Goal: Task Accomplishment & Management: Use online tool/utility

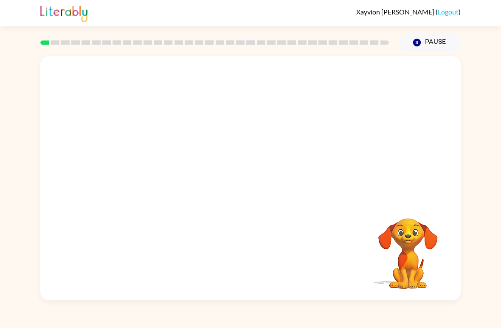
click at [220, 133] on video "Your browser must support playing .mp4 files to use Literably. Please try using…" at bounding box center [250, 128] width 421 height 144
click at [230, 137] on video "Your browser must support playing .mp4 files to use Literably. Please try using…" at bounding box center [250, 128] width 421 height 144
click at [224, 133] on video "Your browser must support playing .mp4 files to use Literably. Please try using…" at bounding box center [250, 128] width 421 height 144
click at [246, 179] on icon "button" at bounding box center [250, 182] width 15 height 15
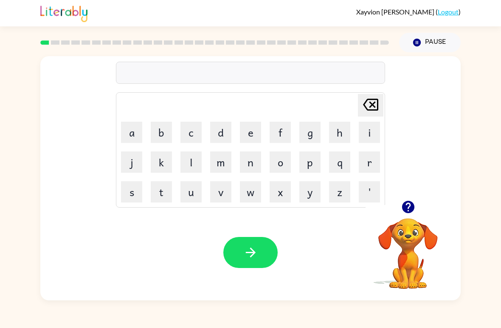
click at [244, 255] on icon "button" at bounding box center [250, 252] width 15 height 15
click at [280, 167] on button "o" at bounding box center [280, 161] width 21 height 21
click at [365, 170] on button "r" at bounding box center [369, 161] width 21 height 21
click at [164, 130] on button "b" at bounding box center [161, 132] width 21 height 21
click at [371, 126] on button "i" at bounding box center [369, 132] width 21 height 21
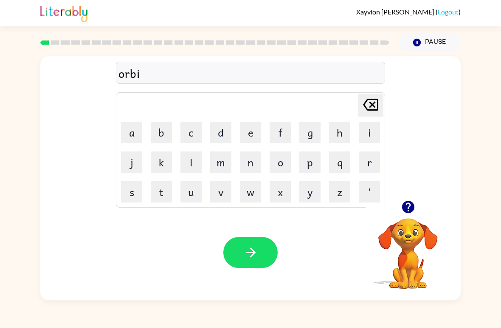
click at [162, 191] on button "t" at bounding box center [161, 191] width 21 height 21
click at [251, 245] on button "button" at bounding box center [251, 252] width 54 height 31
click at [250, 249] on icon "button" at bounding box center [250, 252] width 15 height 15
click at [284, 155] on button "o" at bounding box center [280, 161] width 21 height 21
click at [223, 183] on button "v" at bounding box center [220, 191] width 21 height 21
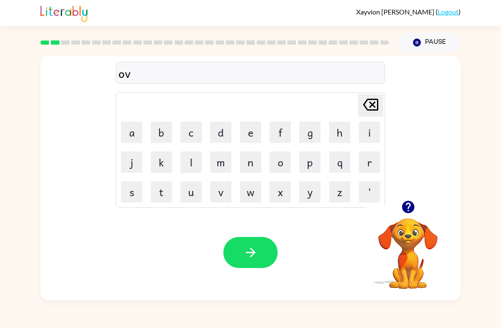
click at [255, 127] on button "e" at bounding box center [250, 132] width 21 height 21
click at [365, 159] on button "r" at bounding box center [369, 161] width 21 height 21
click at [311, 164] on button "p" at bounding box center [310, 161] width 21 height 21
click at [280, 152] on button "o" at bounding box center [280, 161] width 21 height 21
click at [255, 188] on button "w" at bounding box center [250, 191] width 21 height 21
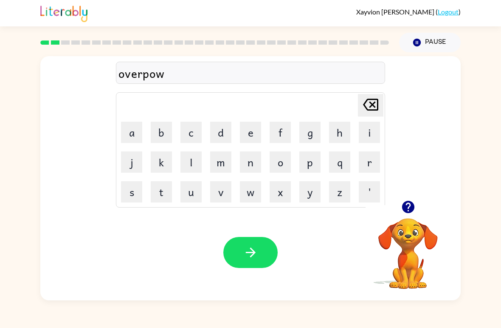
click at [190, 159] on button "l" at bounding box center [191, 161] width 21 height 21
click at [366, 104] on icon "[PERSON_NAME] last character input" at bounding box center [371, 104] width 20 height 20
click at [243, 122] on button "e" at bounding box center [250, 132] width 21 height 21
click at [371, 158] on button "r" at bounding box center [369, 161] width 21 height 21
click at [198, 160] on button "l" at bounding box center [191, 161] width 21 height 21
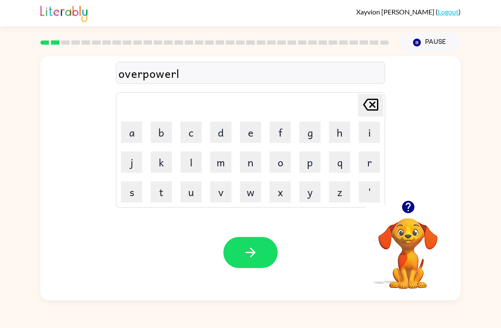
click at [371, 128] on button "i" at bounding box center [369, 132] width 21 height 21
click at [409, 205] on icon "button" at bounding box center [408, 207] width 12 height 12
click at [368, 100] on icon at bounding box center [370, 105] width 15 height 12
click at [311, 191] on button "y" at bounding box center [310, 191] width 21 height 21
click at [247, 251] on icon "button" at bounding box center [250, 252] width 15 height 15
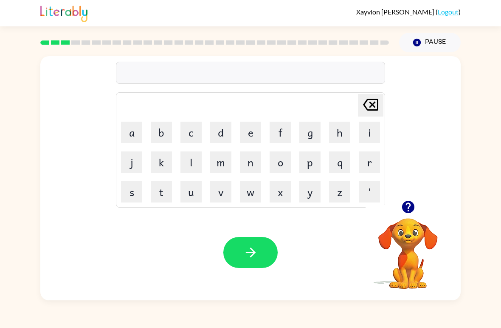
click at [192, 133] on button "c" at bounding box center [191, 132] width 21 height 21
click at [186, 164] on button "l" at bounding box center [191, 161] width 21 height 21
click at [284, 154] on button "o" at bounding box center [280, 161] width 21 height 21
click at [243, 191] on button "w" at bounding box center [250, 191] width 21 height 21
click at [249, 162] on button "n" at bounding box center [250, 161] width 21 height 21
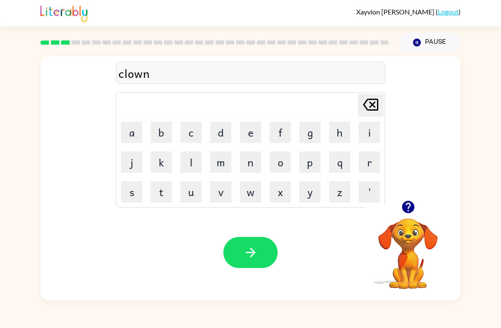
click at [244, 262] on button "button" at bounding box center [251, 252] width 54 height 31
click at [280, 130] on button "f" at bounding box center [280, 132] width 21 height 21
click at [373, 163] on button "r" at bounding box center [369, 161] width 21 height 21
click at [367, 131] on button "i" at bounding box center [369, 132] width 21 height 21
click at [134, 128] on button "a" at bounding box center [131, 132] width 21 height 21
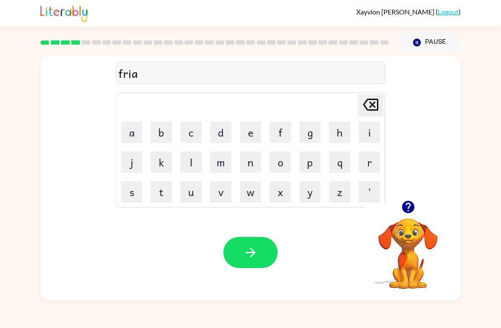
click at [159, 185] on button "t" at bounding box center [161, 191] width 21 height 21
click at [240, 250] on button "button" at bounding box center [251, 252] width 54 height 31
click at [412, 208] on icon "button" at bounding box center [408, 207] width 12 height 12
click at [134, 192] on button "s" at bounding box center [131, 191] width 21 height 21
click at [245, 186] on button "w" at bounding box center [250, 191] width 21 height 21
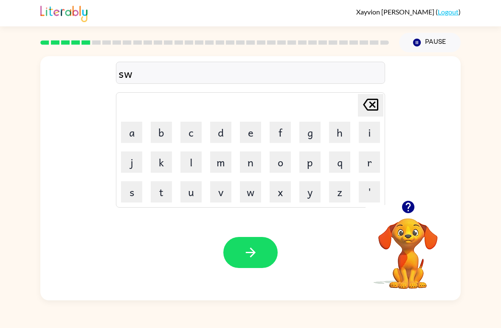
click at [373, 125] on button "i" at bounding box center [369, 132] width 21 height 21
click at [216, 158] on button "m" at bounding box center [220, 161] width 21 height 21
click at [264, 246] on button "button" at bounding box center [251, 252] width 54 height 31
click at [309, 131] on button "g" at bounding box center [310, 132] width 21 height 21
click at [186, 156] on button "l" at bounding box center [191, 161] width 21 height 21
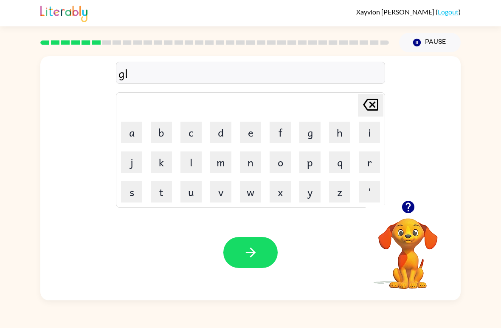
click at [283, 162] on button "o" at bounding box center [280, 161] width 21 height 21
click at [252, 187] on button "w" at bounding box center [250, 191] width 21 height 21
click at [259, 246] on button "button" at bounding box center [251, 252] width 54 height 31
click at [161, 133] on button "b" at bounding box center [161, 132] width 21 height 21
click at [132, 131] on button "a" at bounding box center [131, 132] width 21 height 21
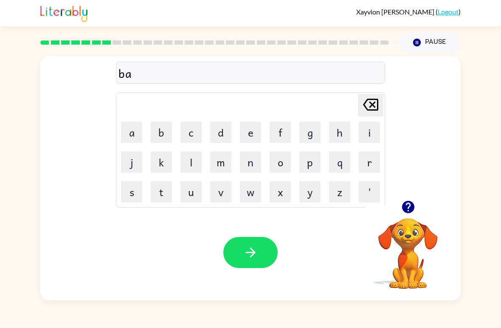
click at [165, 185] on button "t" at bounding box center [161, 191] width 21 height 21
click at [159, 189] on button "t" at bounding box center [161, 191] width 21 height 21
click at [189, 162] on button "l" at bounding box center [191, 161] width 21 height 21
click at [243, 127] on button "e" at bounding box center [250, 132] width 21 height 21
click at [310, 133] on button "g" at bounding box center [310, 132] width 21 height 21
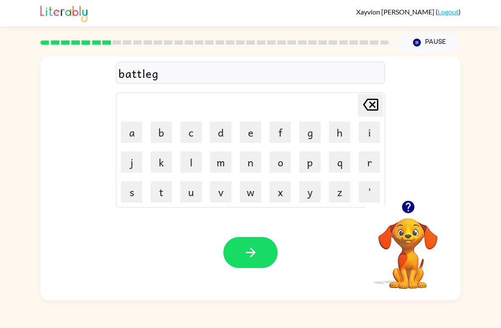
click at [374, 158] on button "r" at bounding box center [369, 161] width 21 height 21
click at [282, 155] on button "o" at bounding box center [280, 161] width 21 height 21
click at [184, 189] on button "u" at bounding box center [191, 191] width 21 height 21
click at [250, 159] on button "n" at bounding box center [250, 161] width 21 height 21
click at [221, 130] on button "d" at bounding box center [220, 132] width 21 height 21
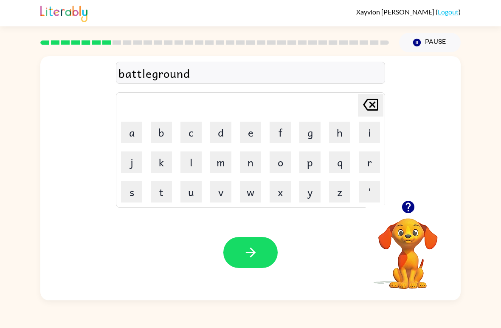
click at [254, 249] on icon "button" at bounding box center [250, 252] width 15 height 15
click at [409, 204] on icon "button" at bounding box center [408, 206] width 15 height 15
click at [187, 135] on button "c" at bounding box center [191, 132] width 21 height 21
click at [130, 130] on button "a" at bounding box center [131, 132] width 21 height 21
click at [252, 161] on button "n" at bounding box center [250, 161] width 21 height 21
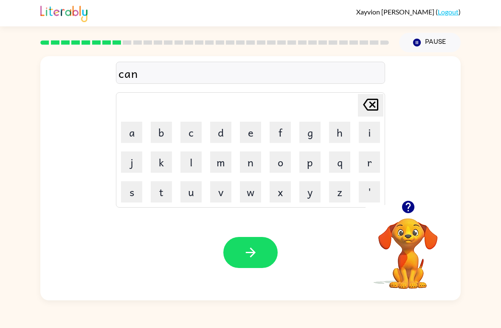
click at [190, 130] on button "c" at bounding box center [191, 132] width 21 height 21
click at [248, 130] on button "e" at bounding box center [250, 132] width 21 height 21
click at [196, 159] on button "l" at bounding box center [191, 161] width 21 height 21
click at [246, 247] on icon "button" at bounding box center [250, 252] width 15 height 15
click at [412, 207] on icon "button" at bounding box center [408, 207] width 12 height 12
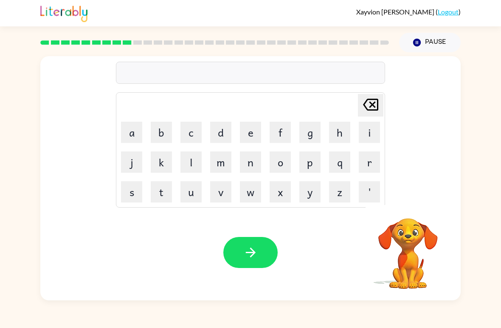
click at [189, 137] on button "c" at bounding box center [191, 132] width 21 height 21
click at [284, 154] on button "o" at bounding box center [280, 161] width 21 height 21
click at [126, 128] on button "a" at bounding box center [131, 132] width 21 height 21
click at [164, 186] on button "t" at bounding box center [161, 191] width 21 height 21
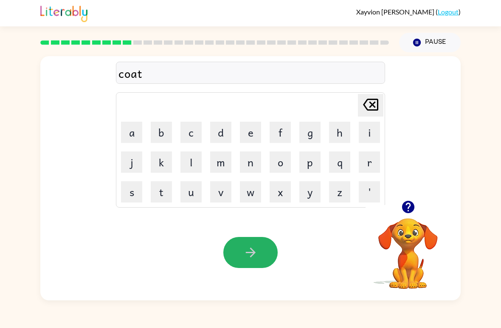
click at [243, 249] on icon "button" at bounding box center [250, 252] width 15 height 15
click at [407, 204] on icon "button" at bounding box center [408, 206] width 15 height 15
click at [302, 123] on button "g" at bounding box center [310, 132] width 21 height 21
click at [361, 127] on button "i" at bounding box center [369, 132] width 21 height 21
click at [279, 127] on button "f" at bounding box center [280, 132] width 21 height 21
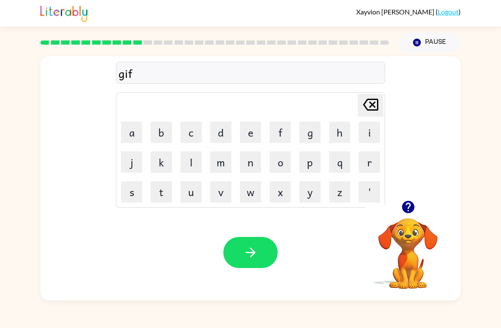
click at [161, 196] on button "t" at bounding box center [161, 191] width 21 height 21
click at [251, 131] on button "e" at bounding box center [250, 132] width 21 height 21
click at [221, 132] on button "d" at bounding box center [220, 132] width 21 height 21
click at [248, 237] on button "button" at bounding box center [251, 252] width 54 height 31
click at [346, 133] on button "h" at bounding box center [339, 132] width 21 height 21
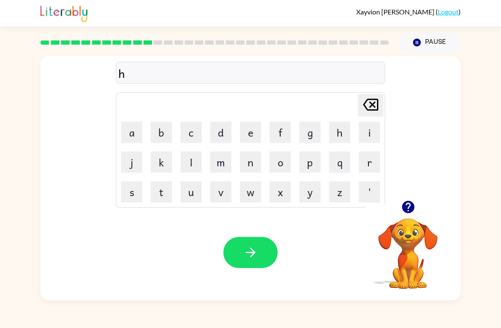
click at [368, 128] on button "i" at bounding box center [369, 132] width 21 height 21
click at [317, 162] on button "p" at bounding box center [310, 161] width 21 height 21
click at [279, 162] on button "o" at bounding box center [280, 161] width 21 height 21
click at [258, 250] on icon "button" at bounding box center [250, 252] width 15 height 15
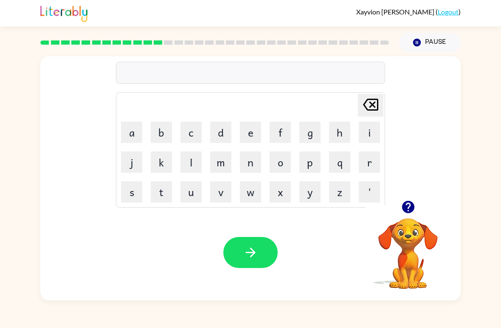
click at [402, 212] on icon "button" at bounding box center [408, 206] width 15 height 15
click at [189, 163] on button "l" at bounding box center [191, 161] width 21 height 21
click at [189, 186] on button "u" at bounding box center [191, 191] width 21 height 21
click at [221, 156] on button "m" at bounding box center [220, 161] width 21 height 21
click at [159, 127] on button "b" at bounding box center [161, 132] width 21 height 21
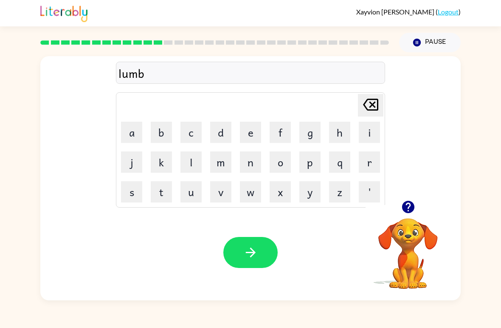
click at [246, 138] on button "e" at bounding box center [250, 132] width 21 height 21
click at [368, 163] on button "r" at bounding box center [369, 161] width 21 height 21
click at [320, 201] on button "y" at bounding box center [310, 191] width 21 height 21
click at [129, 127] on button "a" at bounding box center [131, 132] width 21 height 21
click at [365, 164] on button "r" at bounding box center [369, 161] width 21 height 21
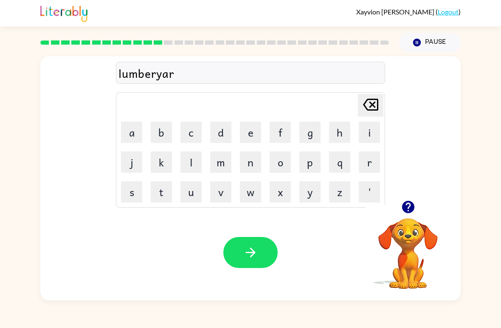
click at [221, 129] on button "d" at bounding box center [220, 132] width 21 height 21
click at [256, 233] on div "Your browser must support playing .mp4 files to use Literably. Please try using…" at bounding box center [250, 252] width 421 height 96
click at [261, 256] on button "button" at bounding box center [251, 252] width 54 height 31
click at [410, 205] on icon "button" at bounding box center [408, 206] width 15 height 15
click at [374, 165] on button "r" at bounding box center [369, 161] width 21 height 21
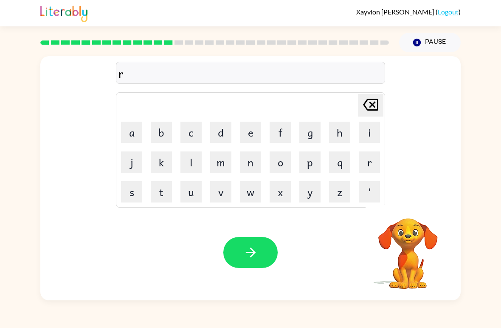
click at [284, 161] on button "o" at bounding box center [280, 161] width 21 height 21
click at [312, 191] on button "y" at bounding box center [310, 191] width 21 height 21
click at [127, 132] on button "a" at bounding box center [131, 132] width 21 height 21
click at [194, 165] on button "l" at bounding box center [191, 161] width 21 height 21
click at [157, 193] on button "t" at bounding box center [161, 191] width 21 height 21
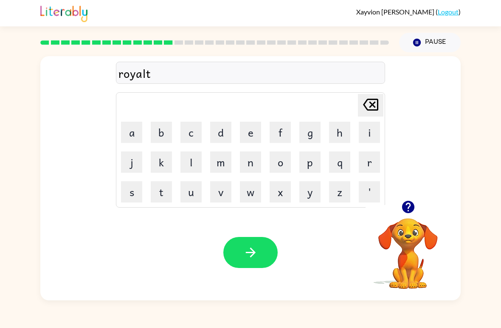
click at [303, 201] on button "y" at bounding box center [310, 191] width 21 height 21
click at [267, 239] on button "button" at bounding box center [251, 252] width 54 height 31
click at [252, 326] on div "[PERSON_NAME] ( Logout ) Pause Pause Delete Delete last character input a b c d…" at bounding box center [250, 164] width 501 height 328
click at [408, 208] on icon "button" at bounding box center [408, 207] width 12 height 12
click at [373, 164] on button "r" at bounding box center [369, 161] width 21 height 21
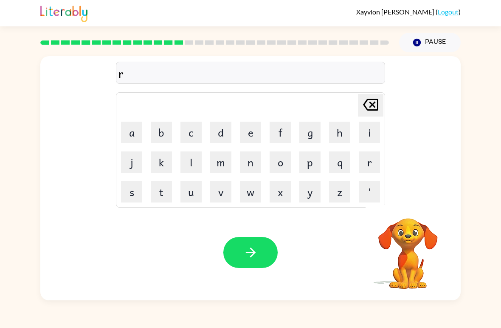
click at [252, 131] on button "e" at bounding box center [250, 132] width 21 height 21
click at [309, 130] on button "g" at bounding box center [310, 132] width 21 height 21
click at [129, 130] on button "a" at bounding box center [131, 132] width 21 height 21
click at [127, 197] on button "s" at bounding box center [131, 191] width 21 height 21
click at [160, 197] on button "t" at bounding box center [161, 191] width 21 height 21
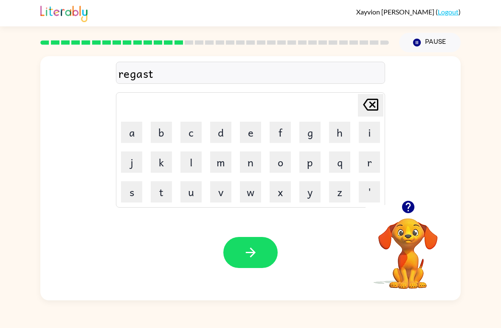
click at [359, 167] on button "r" at bounding box center [369, 161] width 21 height 21
click at [129, 128] on button "a" at bounding box center [131, 132] width 21 height 21
click at [160, 190] on button "t" at bounding box center [161, 191] width 21 height 21
click at [370, 131] on button "i" at bounding box center [369, 132] width 21 height 21
click at [274, 160] on button "o" at bounding box center [280, 161] width 21 height 21
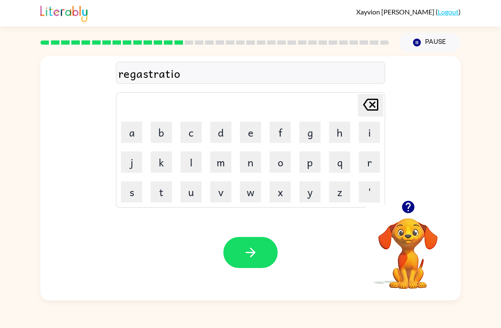
click at [242, 159] on button "n" at bounding box center [250, 161] width 21 height 21
click at [263, 249] on button "button" at bounding box center [251, 252] width 54 height 31
click at [414, 203] on icon "button" at bounding box center [408, 206] width 15 height 15
click at [164, 185] on button "t" at bounding box center [161, 191] width 21 height 21
click at [134, 129] on button "a" at bounding box center [131, 132] width 21 height 21
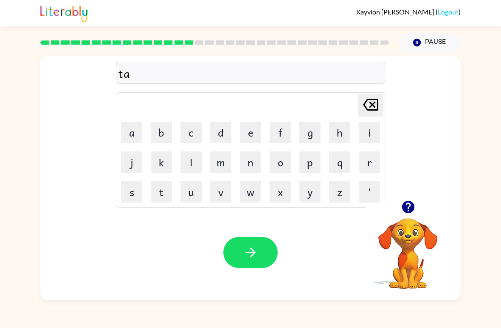
click at [159, 126] on button "b" at bounding box center [161, 132] width 21 height 21
click at [192, 161] on button "l" at bounding box center [191, 161] width 21 height 21
click at [246, 138] on button "e" at bounding box center [250, 132] width 21 height 21
click at [246, 253] on icon "button" at bounding box center [251, 252] width 10 height 10
click at [409, 211] on icon "button" at bounding box center [408, 207] width 12 height 12
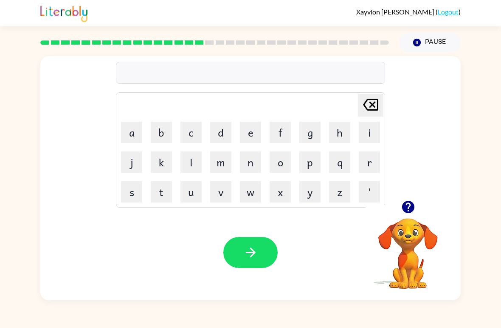
click at [253, 187] on button "w" at bounding box center [250, 191] width 21 height 21
click at [253, 140] on button "e" at bounding box center [250, 132] width 21 height 21
click at [368, 134] on button "i" at bounding box center [369, 132] width 21 height 21
click at [310, 138] on button "g" at bounding box center [310, 132] width 21 height 21
click at [346, 134] on button "h" at bounding box center [339, 132] width 21 height 21
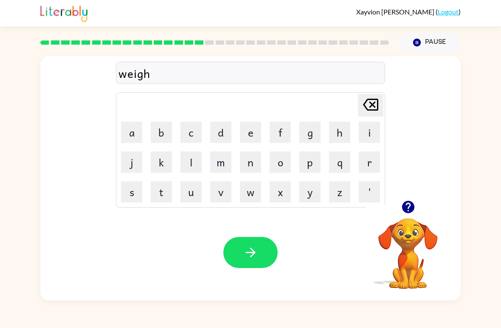
click at [167, 195] on button "t" at bounding box center [161, 191] width 21 height 21
click at [190, 164] on button "l" at bounding box center [191, 161] width 21 height 21
click at [361, 140] on button "i" at bounding box center [369, 132] width 21 height 21
click at [287, 129] on button "f" at bounding box center [280, 132] width 21 height 21
click at [164, 201] on button "t" at bounding box center [161, 191] width 21 height 21
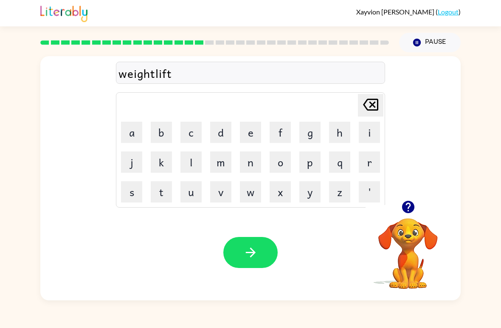
click at [258, 251] on icon "button" at bounding box center [250, 252] width 15 height 15
click at [412, 209] on icon "button" at bounding box center [408, 207] width 12 height 12
click at [343, 195] on button "z" at bounding box center [339, 191] width 21 height 21
click at [375, 131] on button "i" at bounding box center [369, 132] width 21 height 21
click at [312, 157] on button "p" at bounding box center [310, 161] width 21 height 21
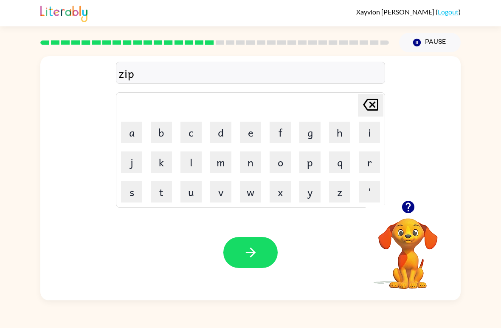
click at [253, 258] on icon "button" at bounding box center [250, 252] width 15 height 15
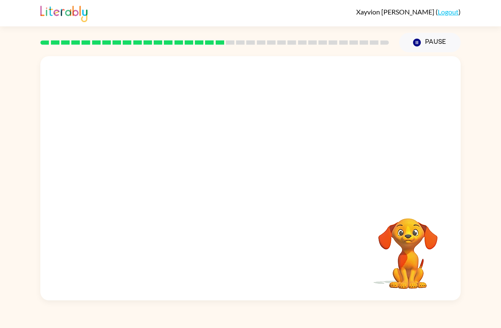
click at [242, 194] on div "Your browser must support playing .mp4 files to use Literably. Please try using…" at bounding box center [250, 178] width 421 height 244
click at [256, 180] on icon "button" at bounding box center [250, 182] width 15 height 15
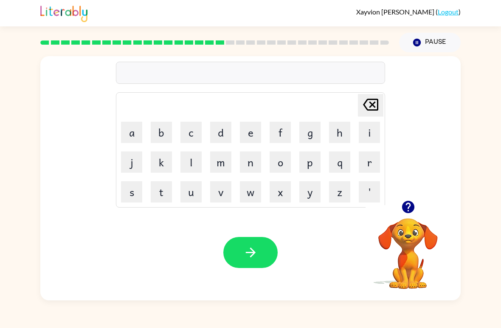
click at [139, 195] on button "s" at bounding box center [131, 191] width 21 height 21
click at [344, 134] on button "h" at bounding box center [339, 132] width 21 height 21
click at [285, 159] on button "o" at bounding box center [280, 161] width 21 height 21
click at [190, 201] on button "u" at bounding box center [191, 191] width 21 height 21
click at [194, 156] on button "l" at bounding box center [191, 161] width 21 height 21
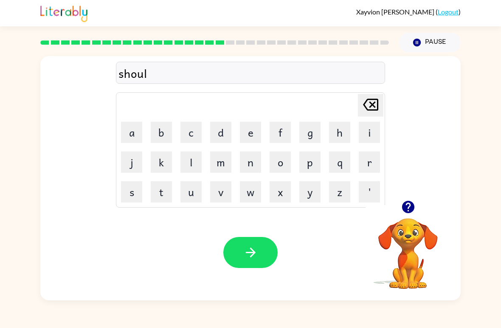
click at [224, 136] on button "d" at bounding box center [220, 132] width 21 height 21
click at [267, 249] on button "button" at bounding box center [251, 252] width 54 height 31
click at [411, 203] on icon "button" at bounding box center [408, 207] width 12 height 12
click at [413, 208] on icon "button" at bounding box center [408, 207] width 12 height 12
click at [278, 136] on button "f" at bounding box center [280, 132] width 21 height 21
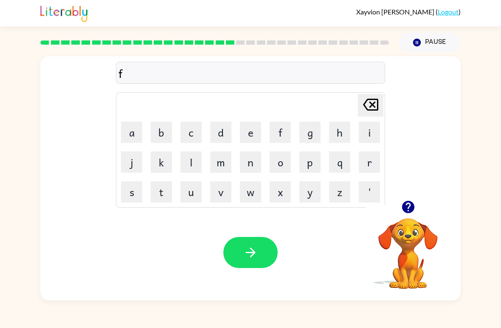
click at [195, 166] on button "l" at bounding box center [191, 161] width 21 height 21
click at [136, 131] on button "a" at bounding box center [131, 132] width 21 height 21
click at [250, 164] on button "n" at bounding box center [250, 161] width 21 height 21
click at [259, 246] on button "button" at bounding box center [251, 252] width 54 height 31
click at [193, 169] on button "l" at bounding box center [191, 161] width 21 height 21
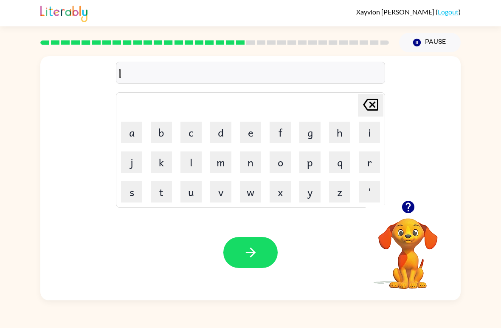
click at [286, 136] on button "f" at bounding box center [280, 132] width 21 height 21
click at [199, 154] on button "l" at bounding box center [191, 161] width 21 height 21
click at [136, 138] on button "a" at bounding box center [131, 132] width 21 height 21
click at [363, 116] on div "[PERSON_NAME] last character input" at bounding box center [371, 105] width 20 height 22
click at [366, 119] on td "i" at bounding box center [369, 132] width 29 height 29
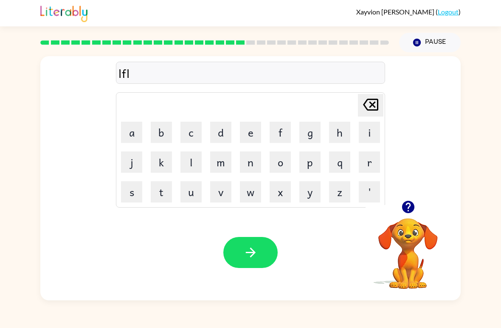
click at [372, 103] on icon "[PERSON_NAME] last character input" at bounding box center [371, 104] width 20 height 20
click at [372, 105] on icon at bounding box center [370, 105] width 15 height 12
click at [286, 130] on button "f" at bounding box center [280, 132] width 21 height 21
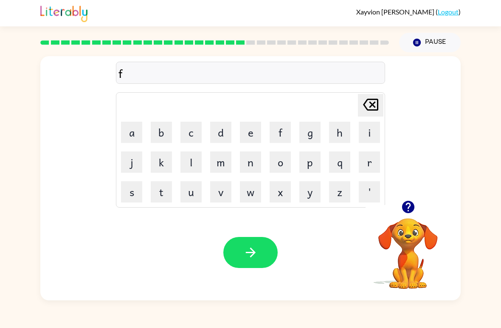
click at [195, 161] on button "l" at bounding box center [191, 161] width 21 height 21
click at [135, 134] on button "a" at bounding box center [131, 132] width 21 height 21
click at [200, 131] on button "c" at bounding box center [191, 132] width 21 height 21
click at [370, 106] on icon "[PERSON_NAME] last character input" at bounding box center [371, 104] width 20 height 20
click at [227, 138] on button "d" at bounding box center [220, 132] width 21 height 21
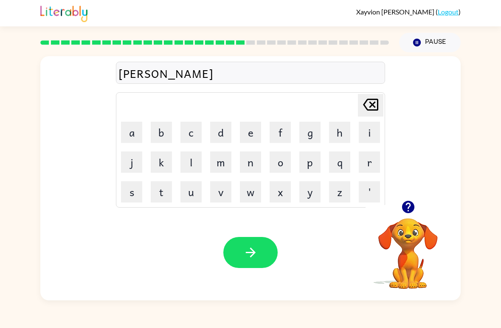
click at [255, 136] on button "e" at bounding box center [250, 132] width 21 height 21
click at [258, 267] on button "button" at bounding box center [251, 252] width 54 height 31
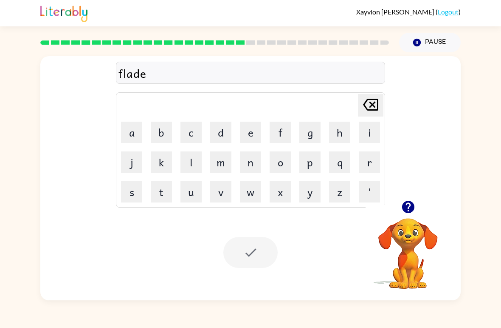
click at [258, 250] on div at bounding box center [251, 252] width 54 height 31
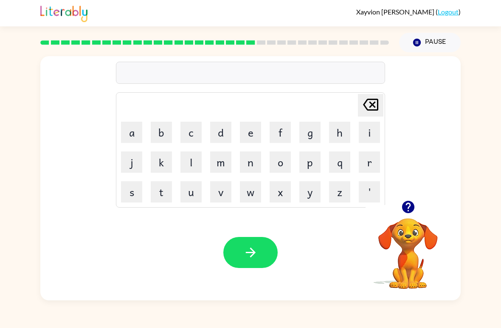
click at [412, 207] on icon "button" at bounding box center [408, 207] width 12 height 12
click at [313, 138] on button "g" at bounding box center [310, 132] width 21 height 21
click at [368, 161] on button "r" at bounding box center [369, 161] width 21 height 21
click at [136, 135] on button "a" at bounding box center [131, 132] width 21 height 21
click at [195, 133] on button "c" at bounding box center [191, 132] width 21 height 21
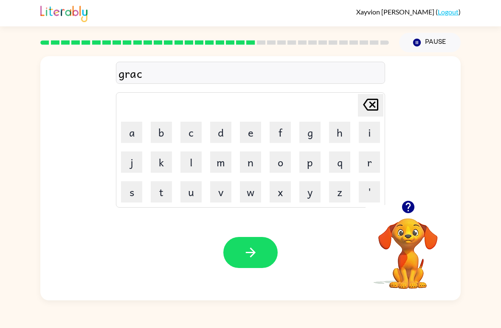
click at [340, 128] on button "h" at bounding box center [339, 132] width 21 height 21
click at [257, 242] on button "button" at bounding box center [251, 252] width 54 height 31
click at [408, 210] on icon "button" at bounding box center [408, 207] width 12 height 12
click at [141, 194] on button "s" at bounding box center [131, 191] width 21 height 21
click at [307, 171] on button "p" at bounding box center [310, 161] width 21 height 21
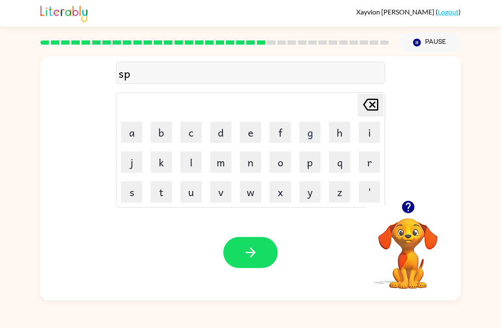
click at [194, 187] on button "u" at bounding box center [191, 191] width 21 height 21
click at [367, 168] on button "r" at bounding box center [369, 161] width 21 height 21
click at [255, 257] on icon "button" at bounding box center [250, 252] width 15 height 15
click at [411, 218] on button "button" at bounding box center [409, 207] width 22 height 22
click at [414, 209] on video "Your browser must support playing .mp4 files to use Literably. Please try using…" at bounding box center [408, 247] width 85 height 85
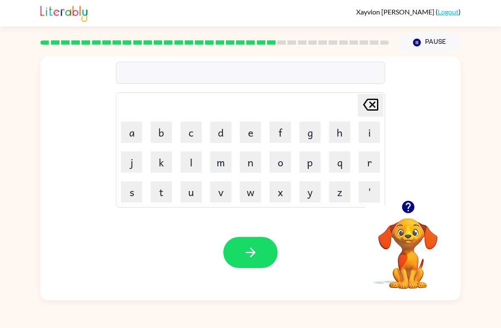
click at [142, 194] on button "s" at bounding box center [131, 191] width 21 height 21
click at [311, 165] on button "p" at bounding box center [310, 161] width 21 height 21
click at [191, 166] on button "l" at bounding box center [191, 161] width 21 height 21
click at [369, 139] on button "i" at bounding box center [369, 132] width 21 height 21
click at [260, 167] on button "n" at bounding box center [250, 161] width 21 height 21
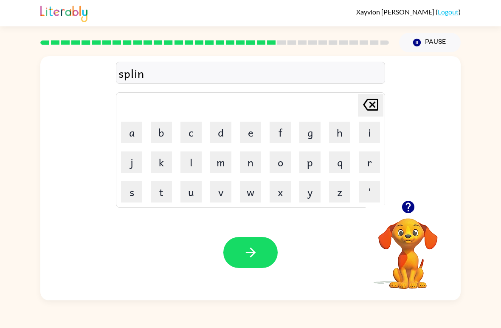
click at [268, 251] on button "button" at bounding box center [251, 252] width 54 height 31
click at [410, 203] on icon "button" at bounding box center [408, 207] width 12 height 12
click at [133, 192] on button "s" at bounding box center [131, 191] width 21 height 21
click at [164, 196] on button "t" at bounding box center [161, 191] width 21 height 21
click at [133, 129] on button "a" at bounding box center [131, 132] width 21 height 21
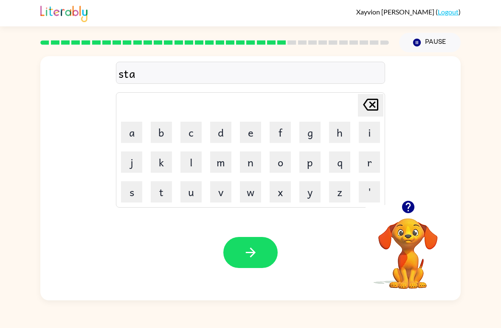
click at [373, 159] on button "r" at bounding box center [369, 161] width 21 height 21
click at [134, 193] on button "s" at bounding box center [131, 191] width 21 height 21
click at [342, 130] on button "h" at bounding box center [339, 132] width 21 height 21
click at [265, 258] on button "button" at bounding box center [251, 252] width 54 height 31
click at [159, 131] on button "b" at bounding box center [161, 132] width 21 height 21
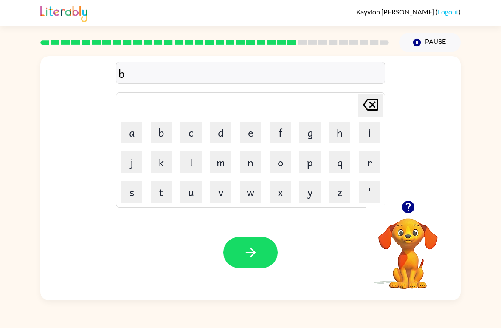
click at [368, 132] on button "i" at bounding box center [369, 132] width 21 height 21
click at [123, 199] on button "s" at bounding box center [131, 191] width 21 height 21
click at [337, 133] on button "h" at bounding box center [339, 132] width 21 height 21
click at [257, 260] on button "button" at bounding box center [251, 252] width 54 height 31
click at [413, 207] on icon "button" at bounding box center [408, 207] width 12 height 12
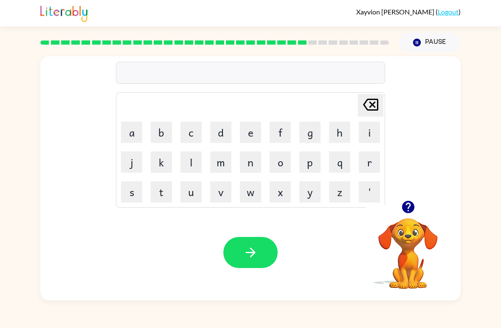
click at [412, 203] on icon "button" at bounding box center [408, 207] width 12 height 12
click at [313, 132] on button "g" at bounding box center [310, 132] width 21 height 21
click at [132, 138] on button "a" at bounding box center [131, 132] width 21 height 21
click at [307, 170] on button "p" at bounding box center [310, 161] width 21 height 21
click at [347, 133] on button "h" at bounding box center [339, 132] width 21 height 21
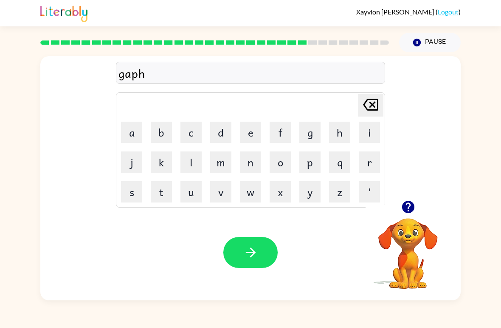
click at [317, 191] on button "y" at bounding box center [310, 191] width 21 height 21
click at [266, 253] on button "button" at bounding box center [251, 252] width 54 height 31
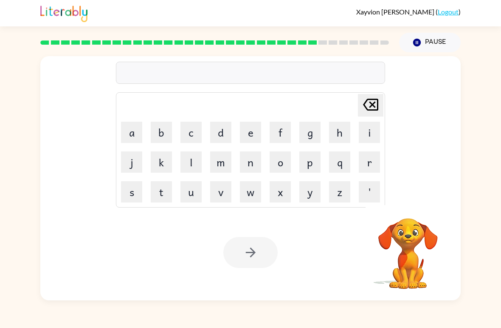
click at [309, 165] on button "p" at bounding box center [310, 161] width 21 height 21
click at [363, 130] on button "i" at bounding box center [369, 132] width 21 height 21
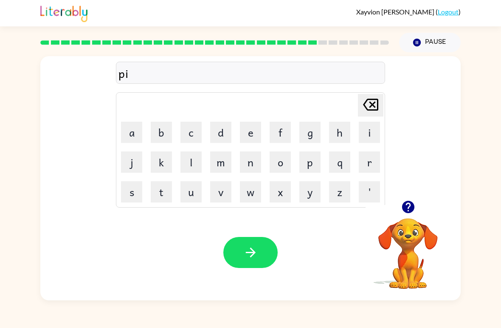
click at [304, 135] on button "g" at bounding box center [310, 132] width 21 height 21
click at [252, 249] on icon "button" at bounding box center [250, 252] width 15 height 15
click at [303, 165] on button "p" at bounding box center [310, 161] width 21 height 21
click at [192, 161] on button "l" at bounding box center [191, 161] width 21 height 21
click at [133, 138] on button "a" at bounding box center [131, 132] width 21 height 21
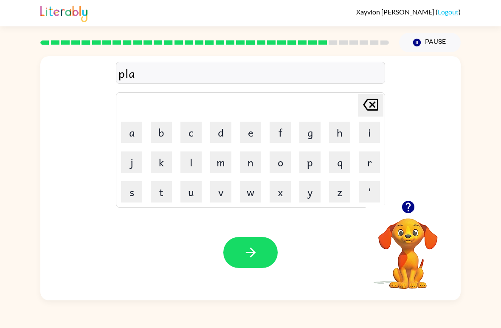
click at [131, 198] on button "s" at bounding box center [131, 191] width 21 height 21
click at [258, 251] on icon "button" at bounding box center [250, 252] width 15 height 15
click at [313, 161] on button "p" at bounding box center [310, 161] width 21 height 21
click at [127, 134] on button "a" at bounding box center [131, 132] width 21 height 21
click at [130, 198] on button "s" at bounding box center [131, 191] width 21 height 21
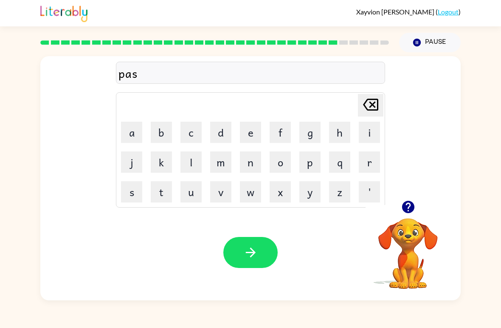
click at [343, 138] on button "h" at bounding box center [339, 132] width 21 height 21
click at [264, 251] on button "button" at bounding box center [251, 252] width 54 height 31
click at [407, 211] on icon "button" at bounding box center [408, 207] width 12 height 12
click at [280, 129] on button "f" at bounding box center [280, 132] width 21 height 21
click at [369, 105] on icon "[PERSON_NAME] last character input" at bounding box center [371, 104] width 20 height 20
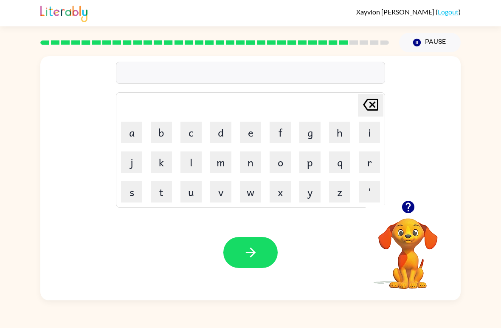
click at [164, 193] on button "t" at bounding box center [161, 191] width 21 height 21
click at [136, 130] on button "a" at bounding box center [131, 132] width 21 height 21
click at [279, 136] on button "f" at bounding box center [280, 132] width 21 height 21
click at [257, 255] on icon "button" at bounding box center [250, 252] width 15 height 15
click at [416, 199] on button "button" at bounding box center [409, 207] width 22 height 22
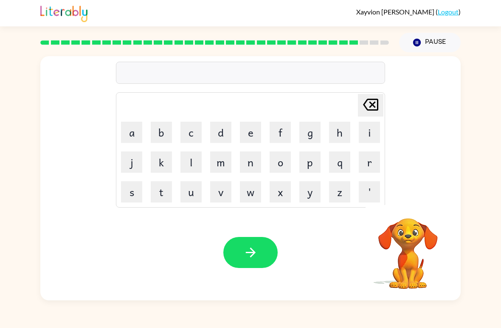
click at [228, 185] on button "v" at bounding box center [220, 191] width 21 height 21
click at [131, 132] on button "a" at bounding box center [131, 132] width 21 height 21
click at [372, 103] on icon "[PERSON_NAME] last character input" at bounding box center [371, 104] width 20 height 20
click at [193, 189] on button "u" at bounding box center [191, 191] width 21 height 21
click at [219, 160] on button "m" at bounding box center [220, 161] width 21 height 21
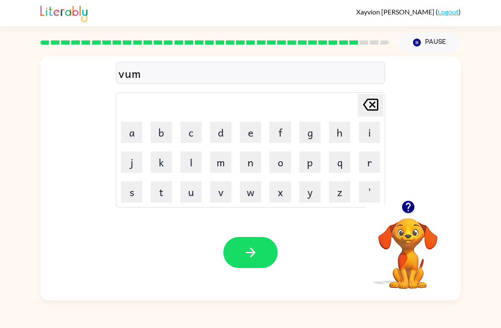
click at [314, 157] on button "p" at bounding box center [310, 161] width 21 height 21
click at [251, 249] on icon "button" at bounding box center [251, 252] width 10 height 10
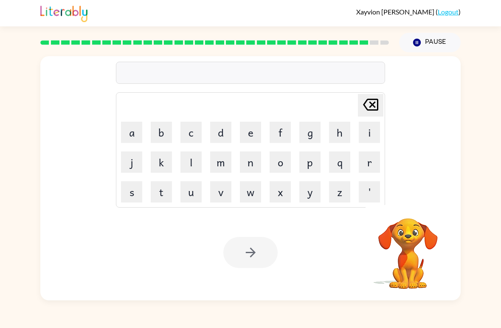
click at [255, 193] on button "w" at bounding box center [250, 191] width 21 height 21
click at [238, 136] on td "e" at bounding box center [250, 132] width 29 height 29
click at [253, 131] on button "e" at bounding box center [250, 132] width 21 height 21
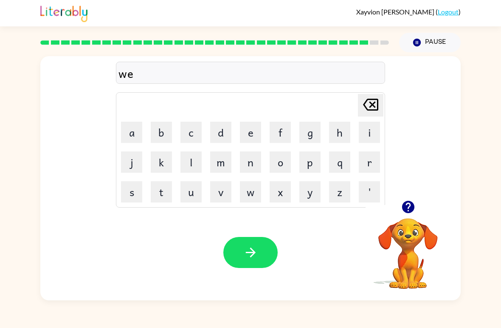
click at [332, 192] on button "z" at bounding box center [339, 191] width 21 height 21
click at [229, 260] on button "button" at bounding box center [251, 252] width 54 height 31
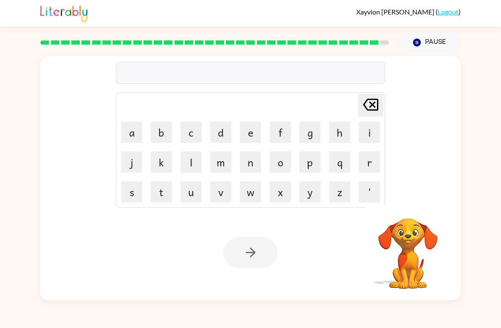
click at [259, 251] on div at bounding box center [251, 252] width 54 height 31
click at [341, 193] on button "z" at bounding box center [339, 191] width 21 height 21
click at [280, 158] on button "o" at bounding box center [280, 161] width 21 height 21
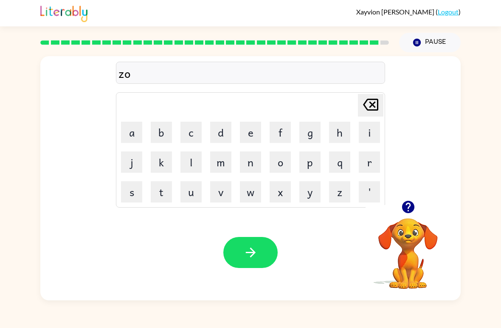
click at [141, 133] on button "a" at bounding box center [131, 132] width 21 height 21
click at [320, 157] on button "p" at bounding box center [310, 161] width 21 height 21
click at [243, 258] on icon "button" at bounding box center [250, 252] width 15 height 15
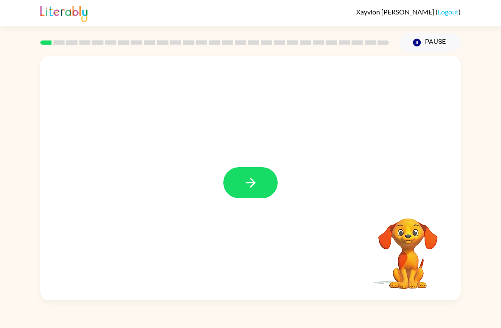
click at [258, 181] on icon "button" at bounding box center [250, 182] width 15 height 15
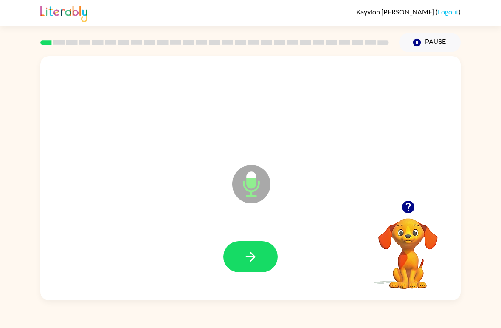
click at [270, 267] on button "button" at bounding box center [251, 256] width 54 height 31
click at [261, 263] on button "button" at bounding box center [251, 256] width 54 height 31
click at [247, 264] on icon "button" at bounding box center [250, 256] width 15 height 15
click at [258, 249] on button "button" at bounding box center [251, 256] width 54 height 31
click at [252, 246] on button "button" at bounding box center [251, 256] width 54 height 31
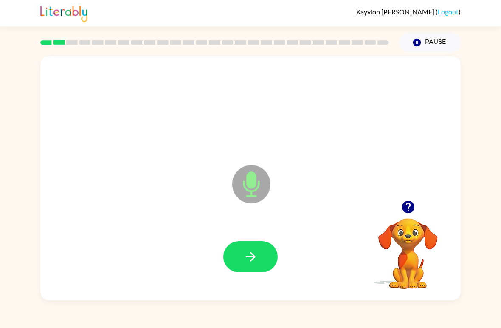
click at [254, 250] on icon "button" at bounding box center [250, 256] width 15 height 15
click at [261, 253] on button "button" at bounding box center [251, 256] width 54 height 31
click at [252, 255] on icon "button" at bounding box center [250, 256] width 15 height 15
click at [260, 252] on button "button" at bounding box center [251, 256] width 54 height 31
click at [257, 249] on button "button" at bounding box center [251, 256] width 54 height 31
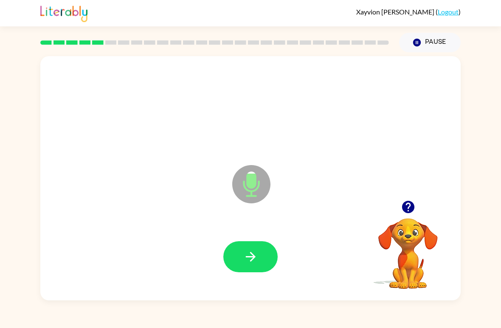
click at [261, 260] on button "button" at bounding box center [251, 256] width 54 height 31
click at [249, 258] on icon "button" at bounding box center [250, 256] width 15 height 15
click at [263, 238] on div at bounding box center [251, 257] width 404 height 70
click at [254, 261] on icon "button" at bounding box center [250, 256] width 15 height 15
click at [262, 259] on button "button" at bounding box center [251, 256] width 54 height 31
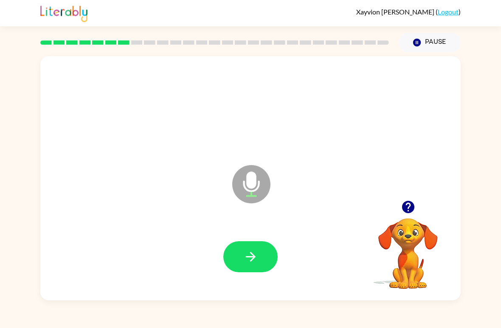
click at [261, 258] on button "button" at bounding box center [251, 256] width 54 height 31
click at [411, 206] on icon "button" at bounding box center [408, 207] width 12 height 12
click at [264, 249] on button "button" at bounding box center [251, 256] width 54 height 31
click at [259, 248] on button "button" at bounding box center [251, 256] width 54 height 31
click at [262, 246] on button "button" at bounding box center [251, 256] width 54 height 31
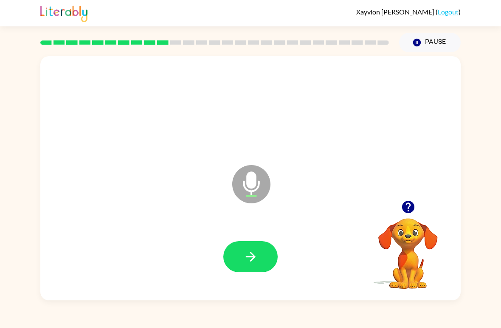
click at [409, 210] on icon "button" at bounding box center [408, 207] width 12 height 12
click at [259, 258] on button "button" at bounding box center [251, 256] width 54 height 31
click at [259, 248] on button "button" at bounding box center [251, 256] width 54 height 31
click at [410, 208] on icon "button" at bounding box center [408, 207] width 12 height 12
click at [256, 256] on icon "button" at bounding box center [250, 256] width 15 height 15
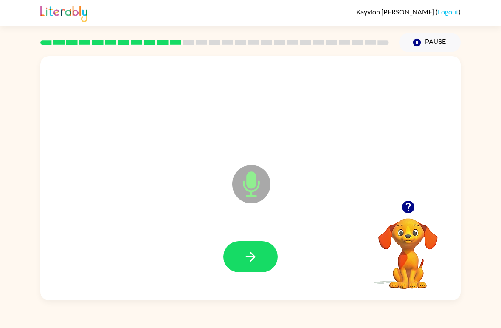
click at [259, 239] on div at bounding box center [251, 257] width 404 height 70
click at [261, 251] on button "button" at bounding box center [251, 256] width 54 height 31
click at [244, 262] on icon "button" at bounding box center [250, 256] width 15 height 15
click at [261, 255] on button "button" at bounding box center [251, 256] width 54 height 31
click at [264, 258] on button "button" at bounding box center [251, 256] width 54 height 31
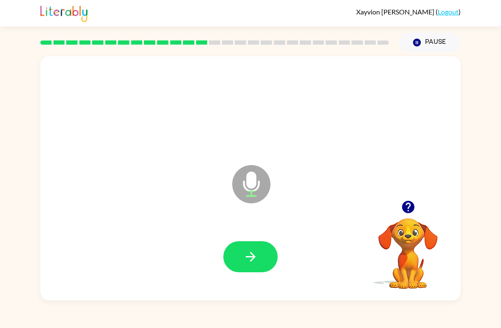
click at [252, 262] on icon "button" at bounding box center [250, 256] width 15 height 15
click at [261, 257] on button "button" at bounding box center [251, 256] width 54 height 31
click at [249, 256] on icon "button" at bounding box center [250, 256] width 15 height 15
click at [416, 212] on button "button" at bounding box center [409, 207] width 22 height 22
click at [260, 256] on button "button" at bounding box center [251, 256] width 54 height 31
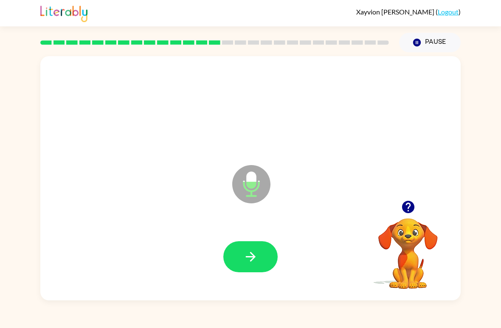
click at [262, 249] on button "button" at bounding box center [251, 256] width 54 height 31
click at [258, 255] on icon "button" at bounding box center [250, 256] width 15 height 15
click at [270, 256] on button "button" at bounding box center [251, 256] width 54 height 31
click at [262, 257] on button "button" at bounding box center [251, 256] width 54 height 31
click at [259, 249] on button "button" at bounding box center [251, 256] width 54 height 31
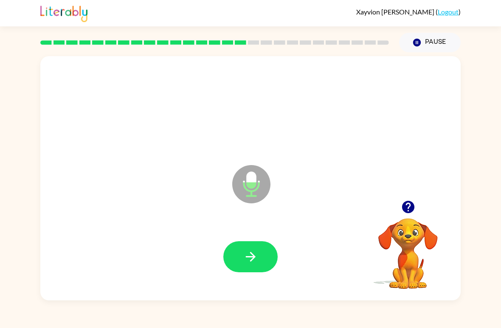
click at [257, 270] on button "button" at bounding box center [251, 256] width 54 height 31
click at [260, 272] on button "button" at bounding box center [251, 256] width 54 height 31
click at [258, 249] on icon "button" at bounding box center [250, 256] width 15 height 15
click at [253, 253] on icon "button" at bounding box center [250, 256] width 15 height 15
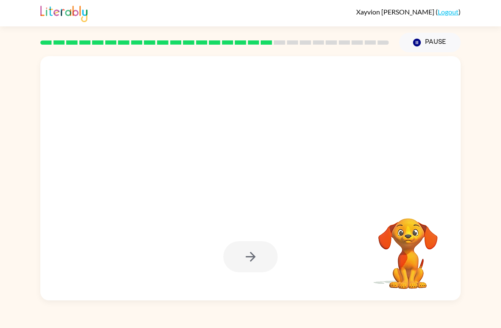
click at [267, 283] on div at bounding box center [251, 257] width 404 height 70
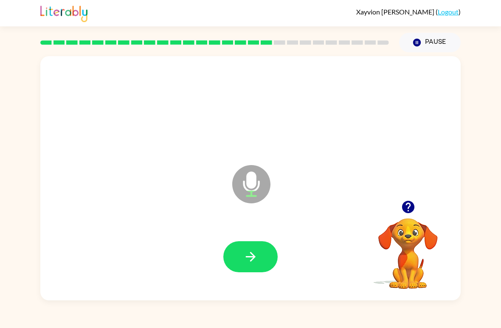
click at [250, 251] on icon "button" at bounding box center [250, 256] width 15 height 15
click at [257, 244] on button "button" at bounding box center [251, 256] width 54 height 31
click at [248, 255] on icon "button" at bounding box center [250, 256] width 15 height 15
click at [268, 257] on button "button" at bounding box center [251, 256] width 54 height 31
click at [261, 250] on button "button" at bounding box center [251, 256] width 54 height 31
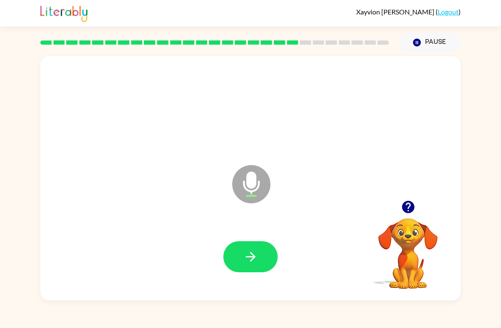
click at [247, 255] on icon "button" at bounding box center [250, 256] width 15 height 15
click at [254, 244] on button "button" at bounding box center [251, 256] width 54 height 31
click at [246, 262] on icon "button" at bounding box center [250, 256] width 15 height 15
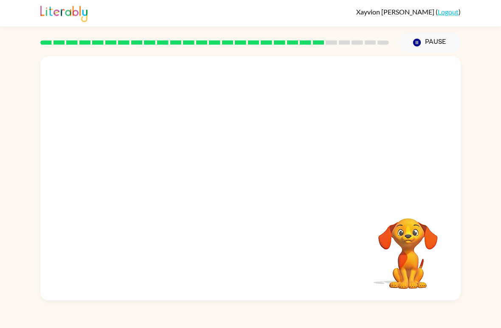
click at [254, 302] on div "Xayvion Thomas-Brewley ( Logout ) Pause Pause Your browser must support playing…" at bounding box center [250, 164] width 501 height 328
click at [255, 304] on div "Xayvion Thomas-Brewley ( Logout ) Pause Pause Your browser must support playing…" at bounding box center [250, 164] width 501 height 328
click at [40, 233] on div at bounding box center [250, 178] width 421 height 244
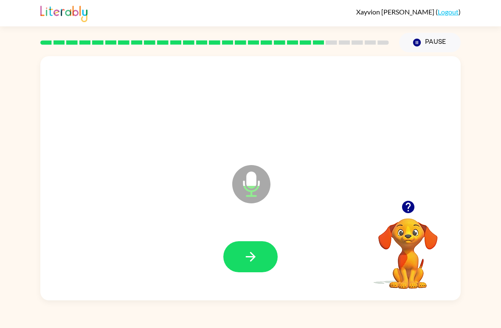
click at [260, 246] on button "button" at bounding box center [251, 256] width 54 height 31
click at [409, 205] on icon "button" at bounding box center [408, 207] width 12 height 12
click at [260, 255] on button "button" at bounding box center [251, 256] width 54 height 31
click at [409, 208] on icon "button" at bounding box center [408, 206] width 15 height 15
click at [411, 205] on icon "button" at bounding box center [408, 207] width 12 height 12
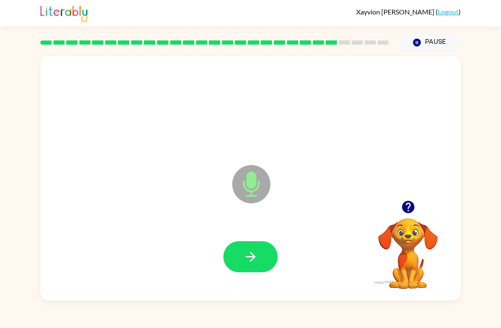
click at [419, 200] on div at bounding box center [408, 207] width 85 height 22
click at [401, 207] on icon "button" at bounding box center [408, 206] width 15 height 15
click at [413, 211] on icon "button" at bounding box center [408, 207] width 12 height 12
click at [258, 255] on icon "button" at bounding box center [250, 256] width 15 height 15
click at [261, 260] on button "button" at bounding box center [251, 256] width 54 height 31
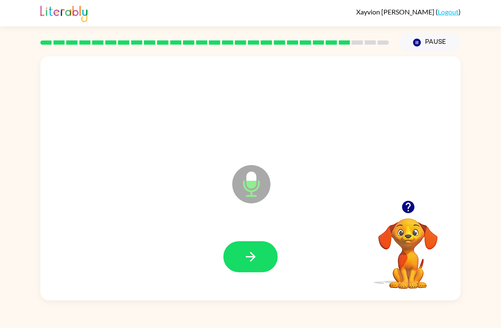
click at [244, 260] on icon "button" at bounding box center [250, 256] width 15 height 15
click at [250, 252] on icon "button" at bounding box center [250, 256] width 15 height 15
click at [259, 264] on button "button" at bounding box center [251, 256] width 54 height 31
click at [252, 254] on icon "button" at bounding box center [251, 257] width 10 height 10
click at [255, 256] on icon "button" at bounding box center [250, 256] width 15 height 15
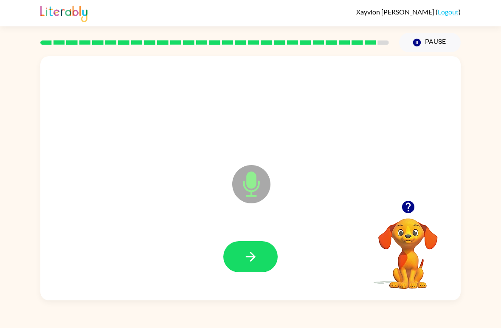
click at [257, 254] on icon "button" at bounding box center [250, 256] width 15 height 15
